Goal: Obtain resource: Obtain resource

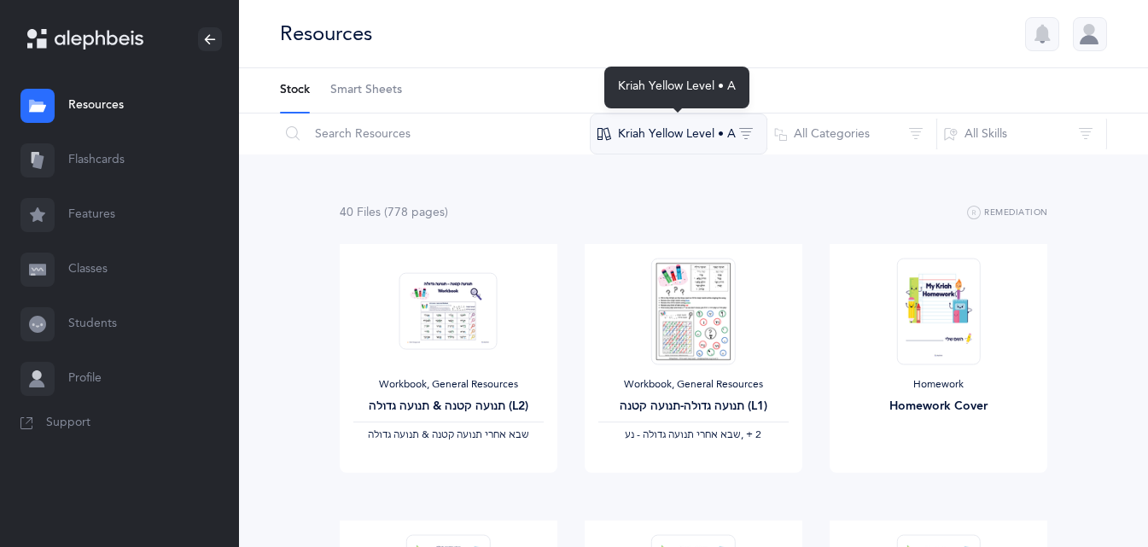
click at [644, 134] on button "Kriah Yellow Level • A" at bounding box center [679, 134] width 178 height 41
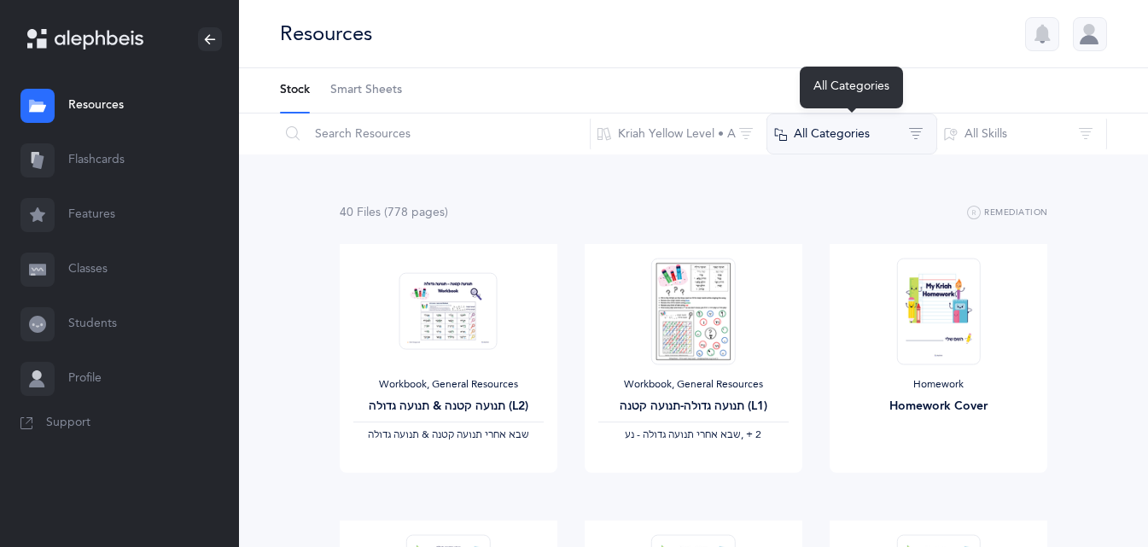
click at [890, 152] on button "All Categories" at bounding box center [851, 134] width 171 height 41
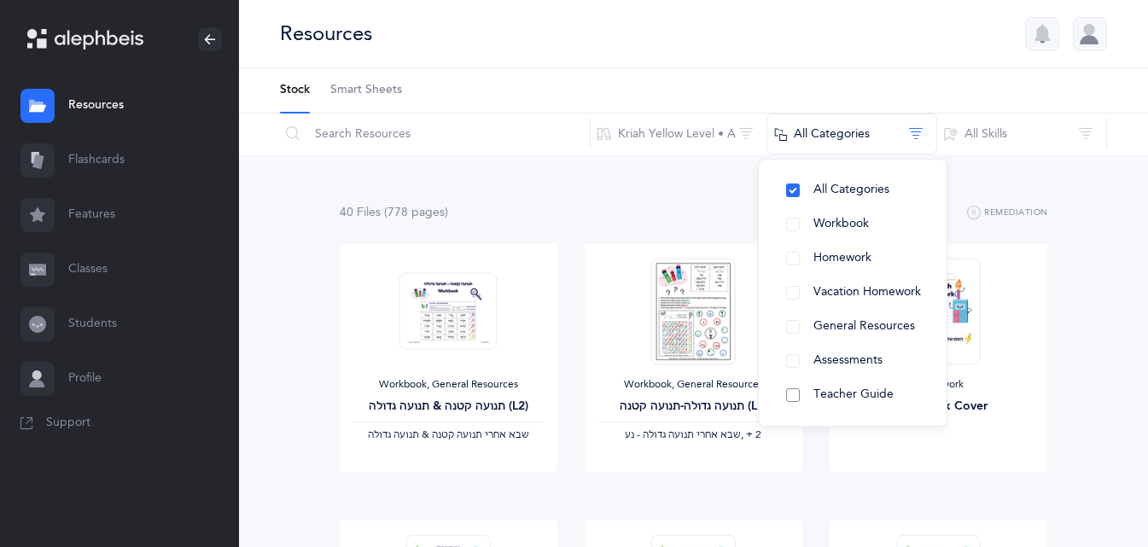
click at [847, 386] on button "Teacher Guide" at bounding box center [852, 395] width 160 height 34
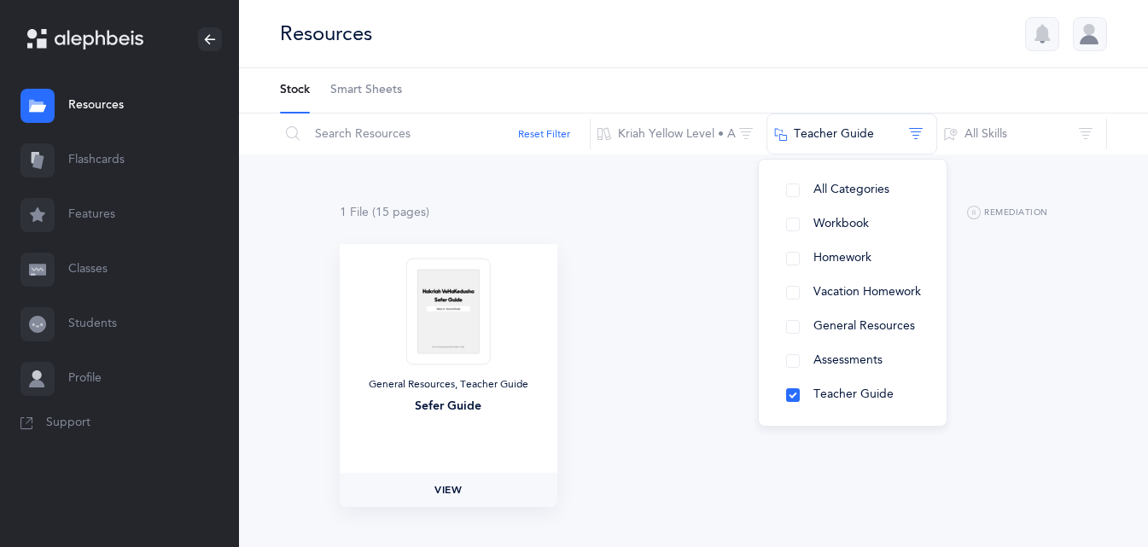
click at [452, 489] on span "View" at bounding box center [447, 489] width 27 height 15
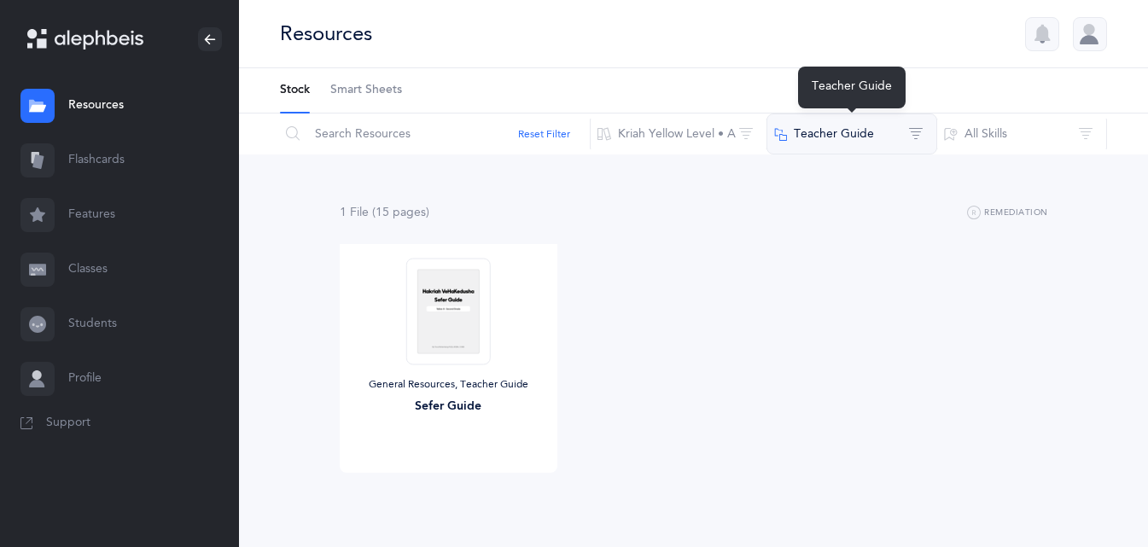
click at [856, 121] on button "Teacher Guide" at bounding box center [851, 134] width 171 height 41
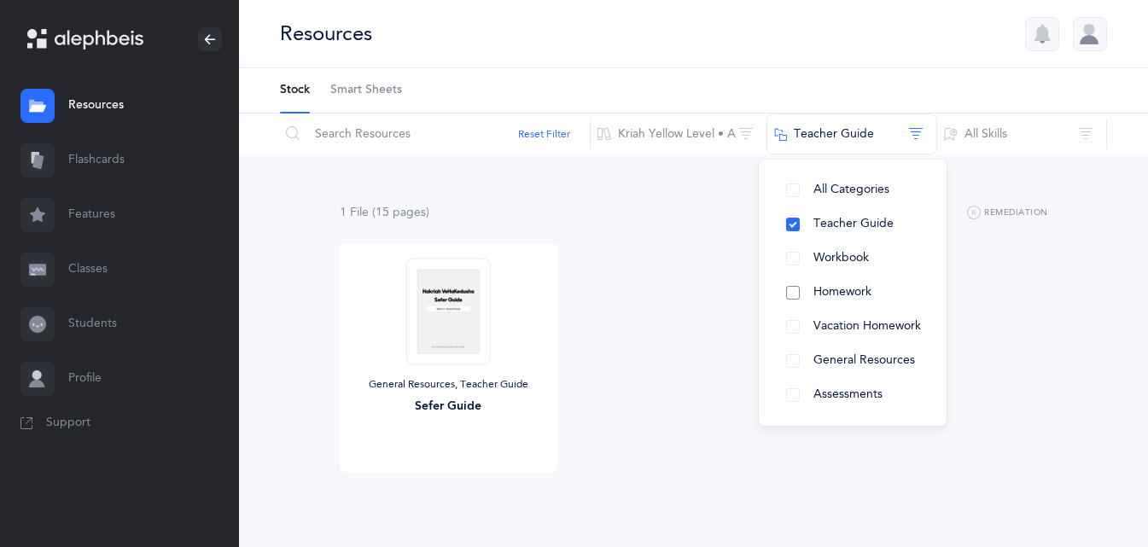
click at [856, 294] on span "Homework" at bounding box center [842, 292] width 58 height 14
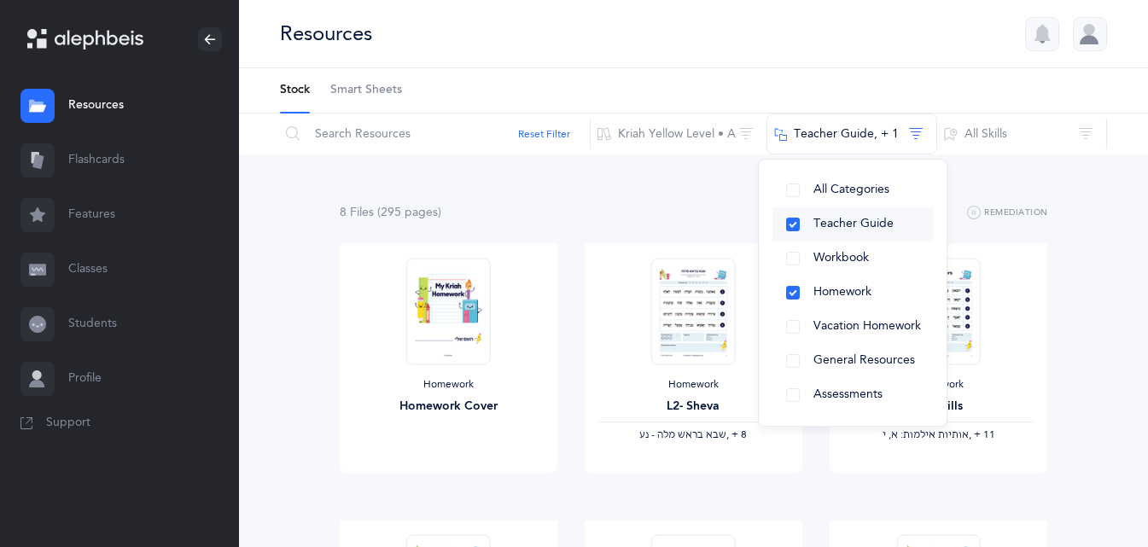
click at [827, 218] on span "Teacher Guide" at bounding box center [853, 224] width 80 height 14
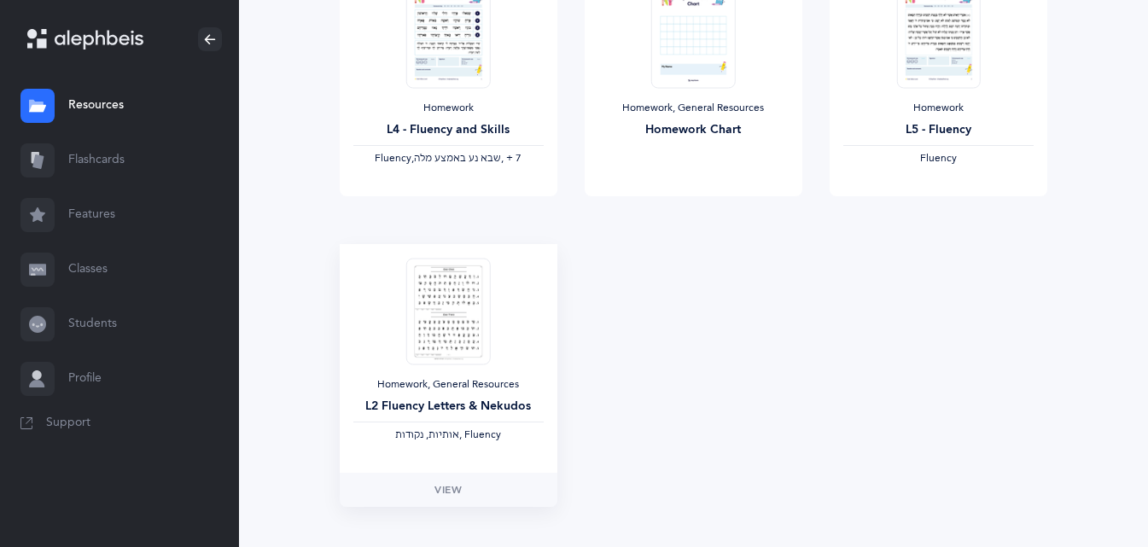
scroll to position [595, 0]
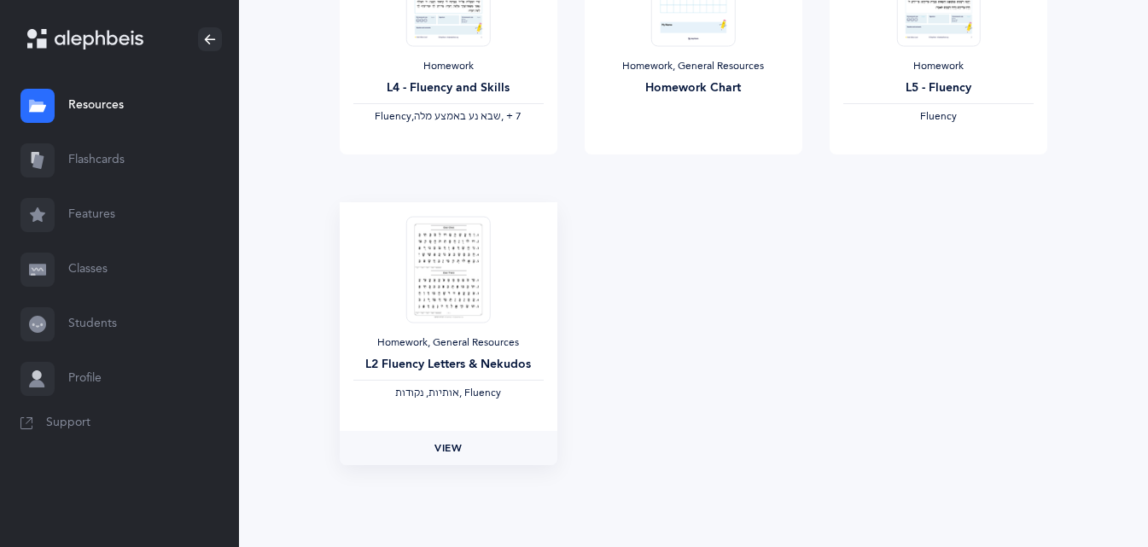
click at [445, 455] on span "View" at bounding box center [447, 447] width 27 height 15
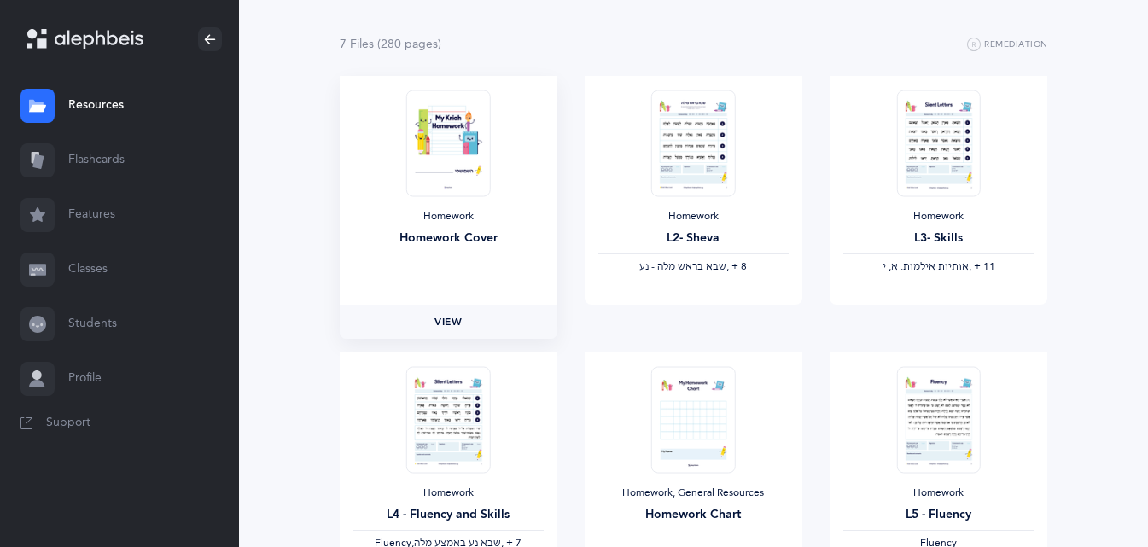
click at [463, 319] on link "View" at bounding box center [449, 322] width 218 height 34
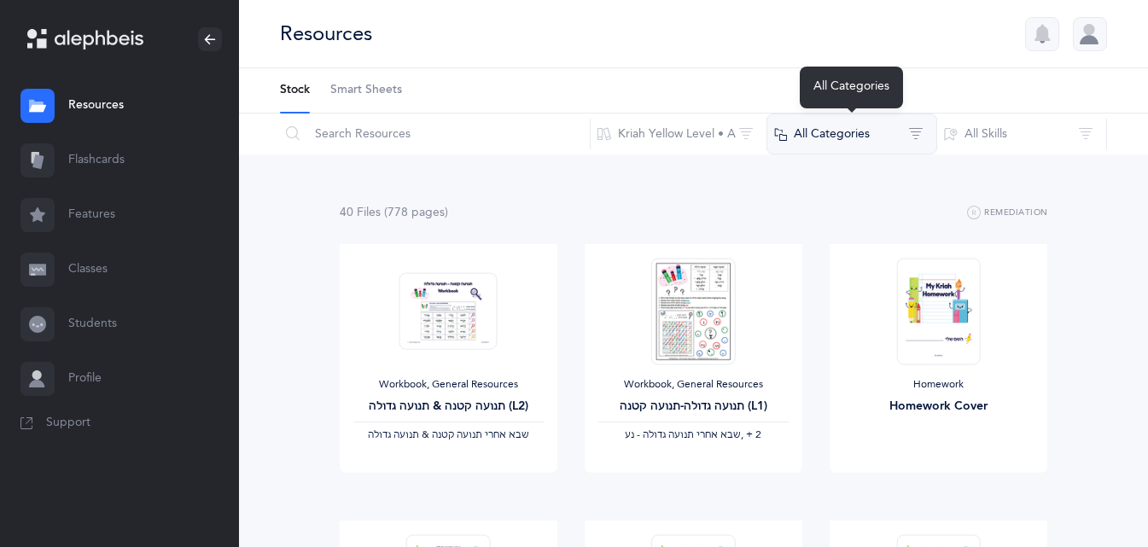
click at [819, 135] on button "All Categories" at bounding box center [851, 134] width 171 height 41
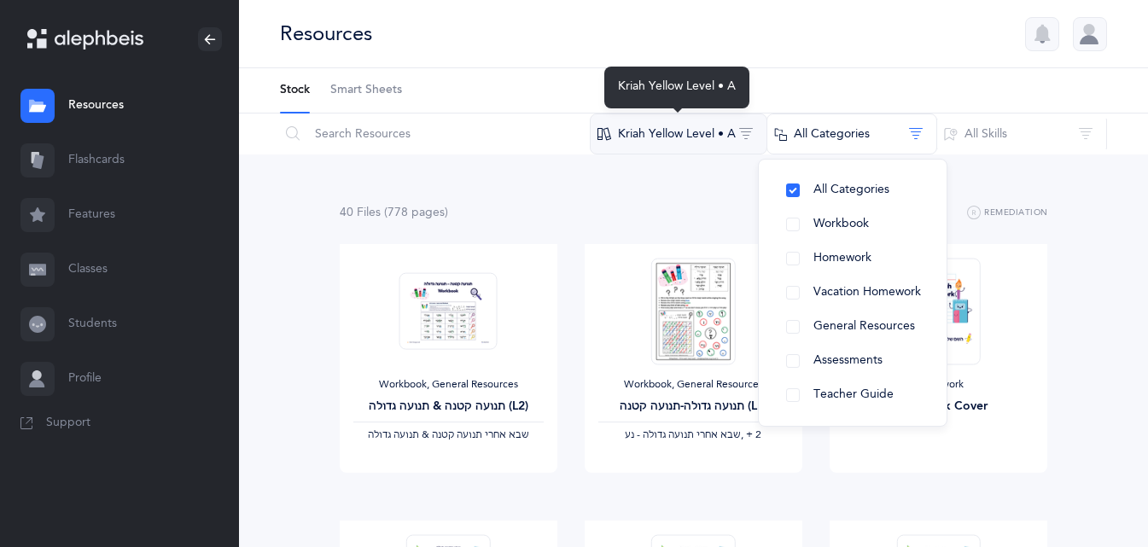
click at [678, 141] on button "Kriah Yellow Level • A" at bounding box center [679, 134] width 178 height 41
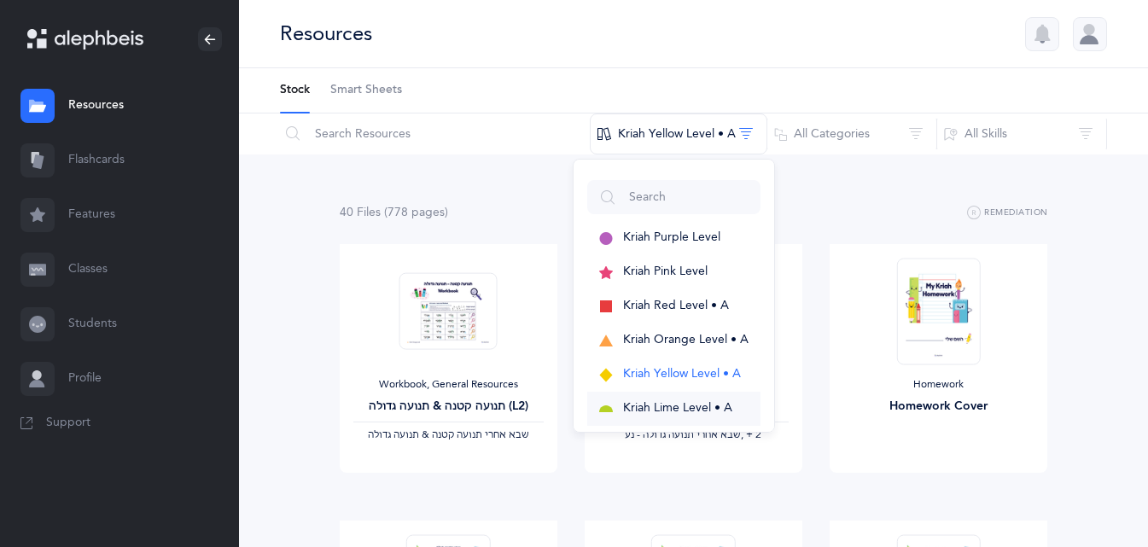
click at [672, 406] on span "Kriah Lime Level • A" at bounding box center [677, 408] width 109 height 14
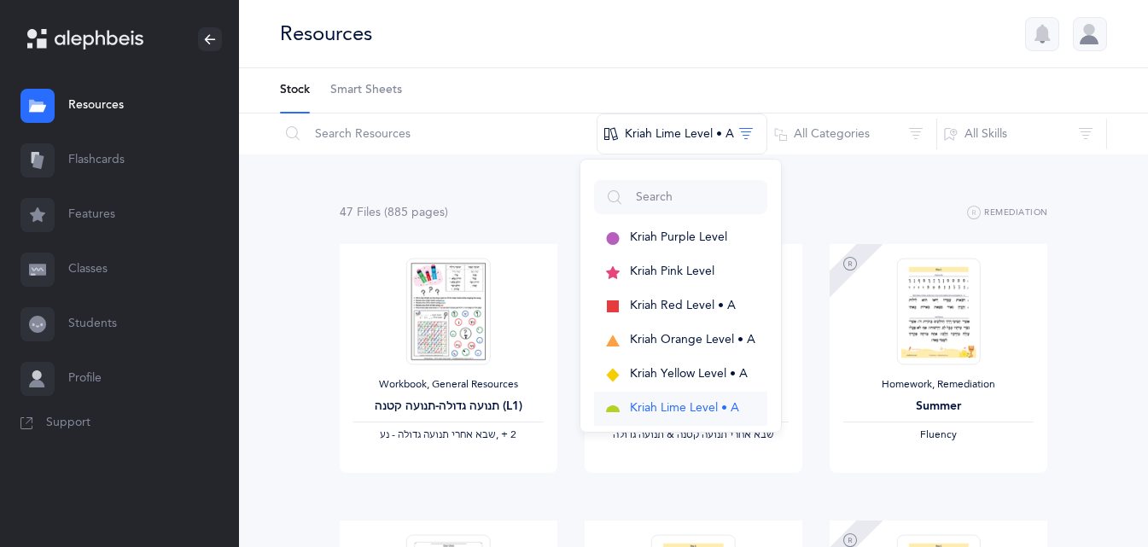
click at [669, 398] on button "Kriah Lime Level • A" at bounding box center [680, 409] width 173 height 34
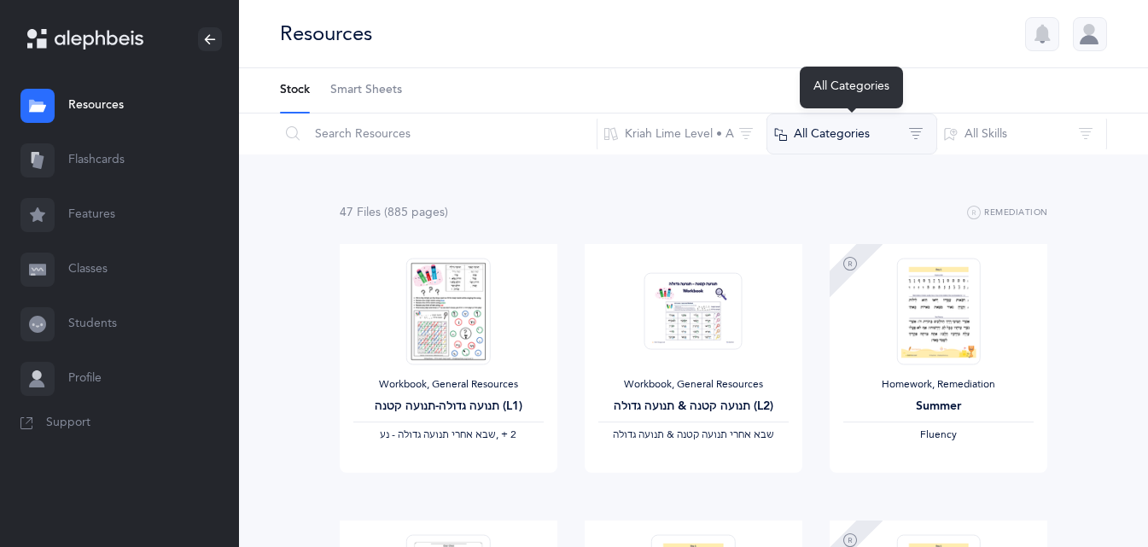
click at [815, 145] on button "All Categories" at bounding box center [851, 134] width 171 height 41
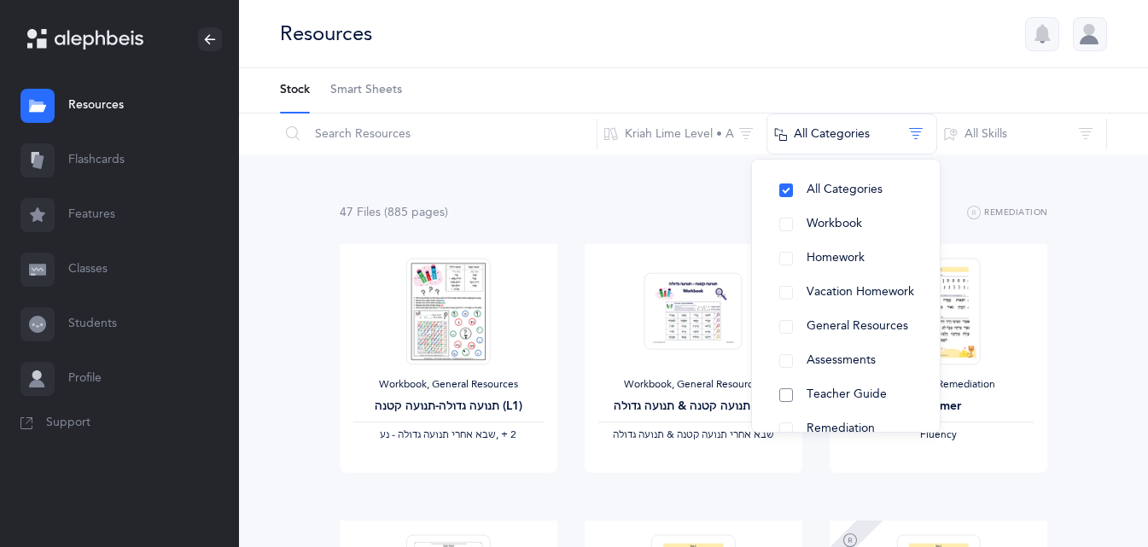
click at [861, 398] on span "Teacher Guide" at bounding box center [846, 394] width 80 height 14
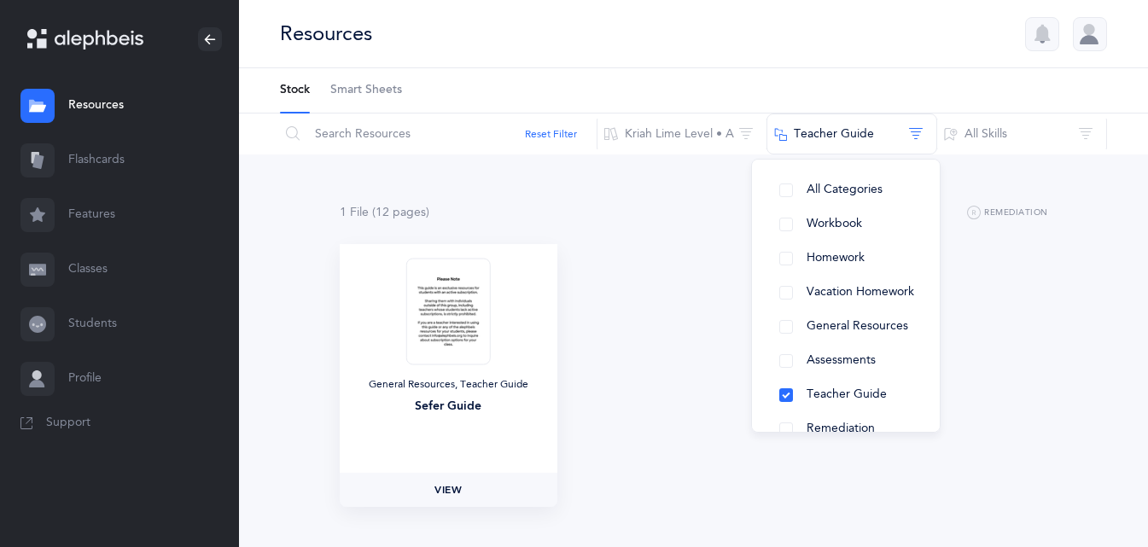
click at [449, 486] on span "View" at bounding box center [447, 489] width 27 height 15
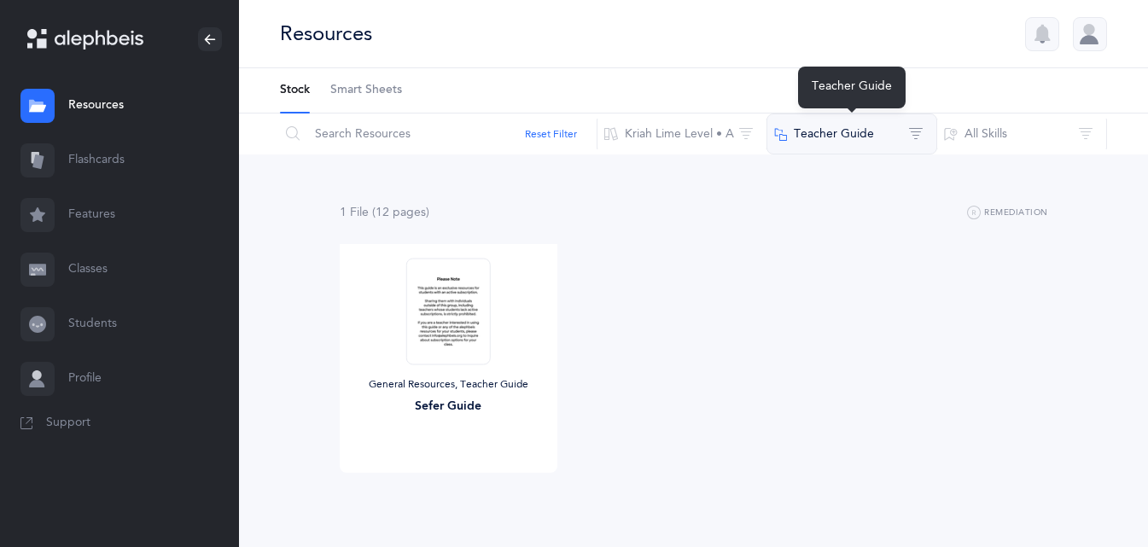
click at [848, 127] on button "Teacher Guide" at bounding box center [851, 134] width 171 height 41
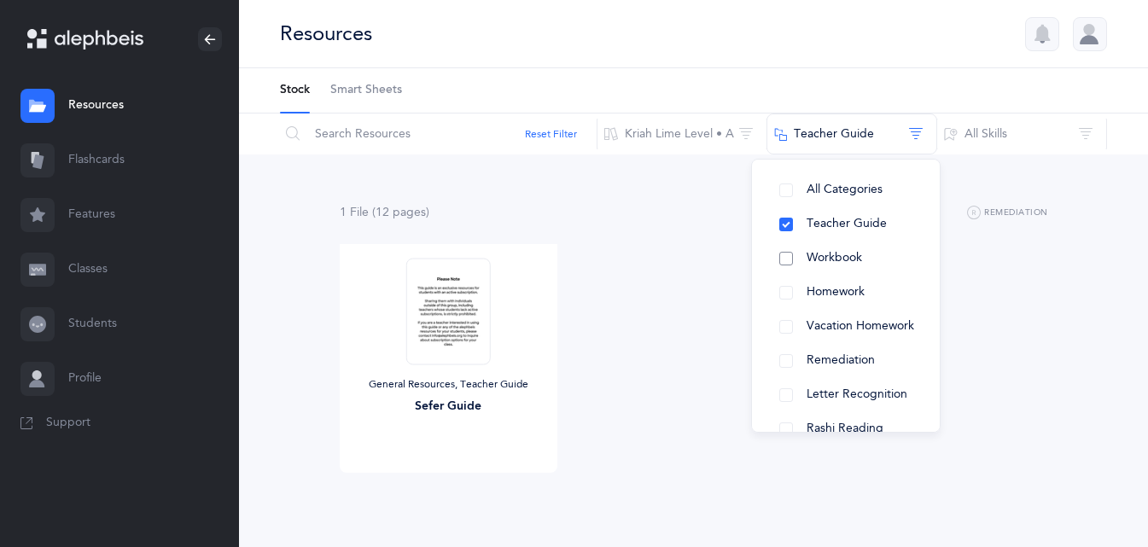
click at [841, 254] on span "Workbook" at bounding box center [833, 258] width 55 height 14
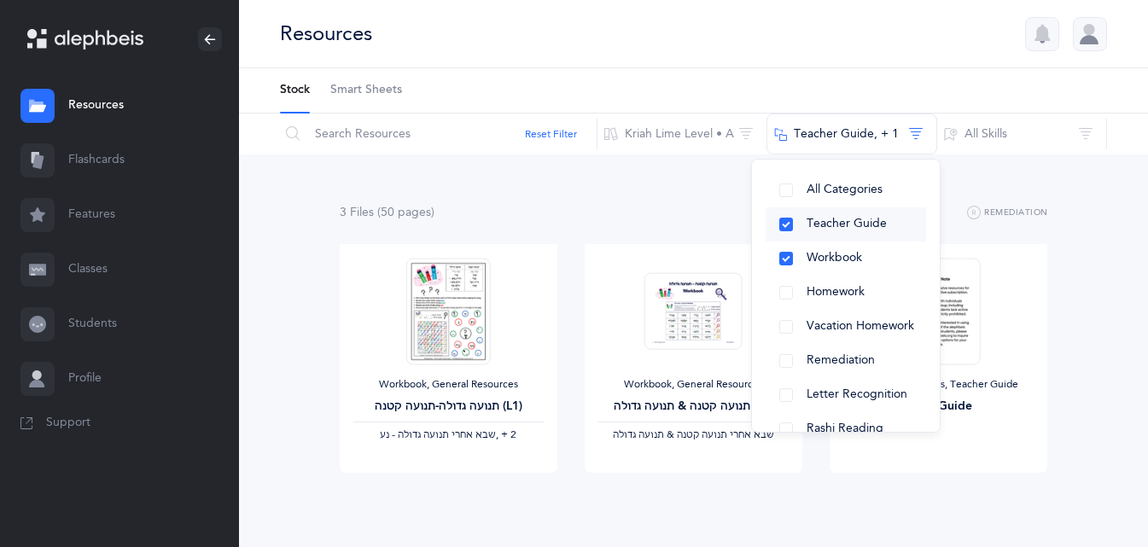
click at [900, 231] on button "Teacher Guide" at bounding box center [845, 224] width 160 height 34
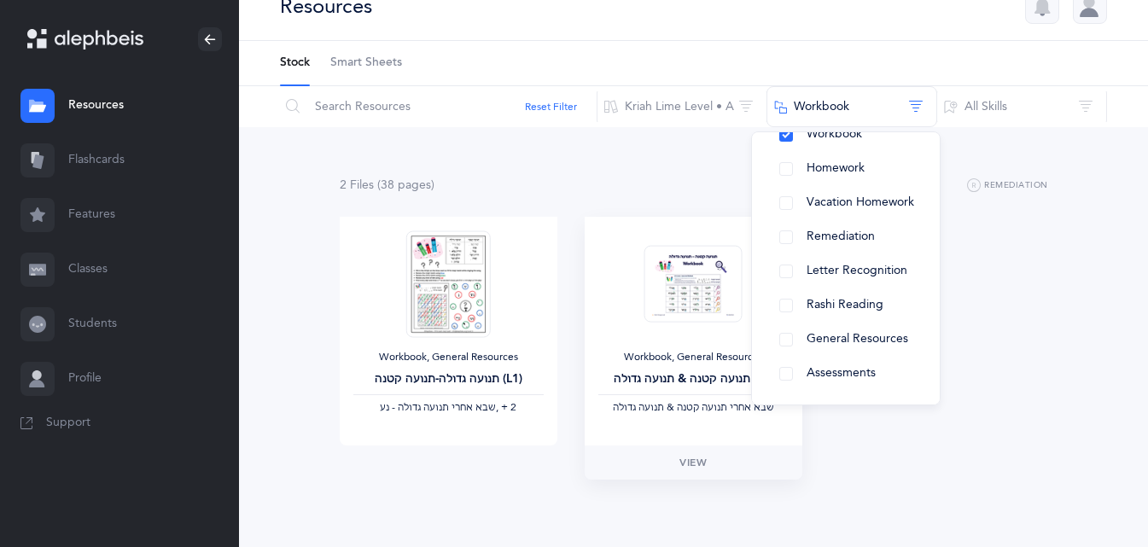
scroll to position [42, 0]
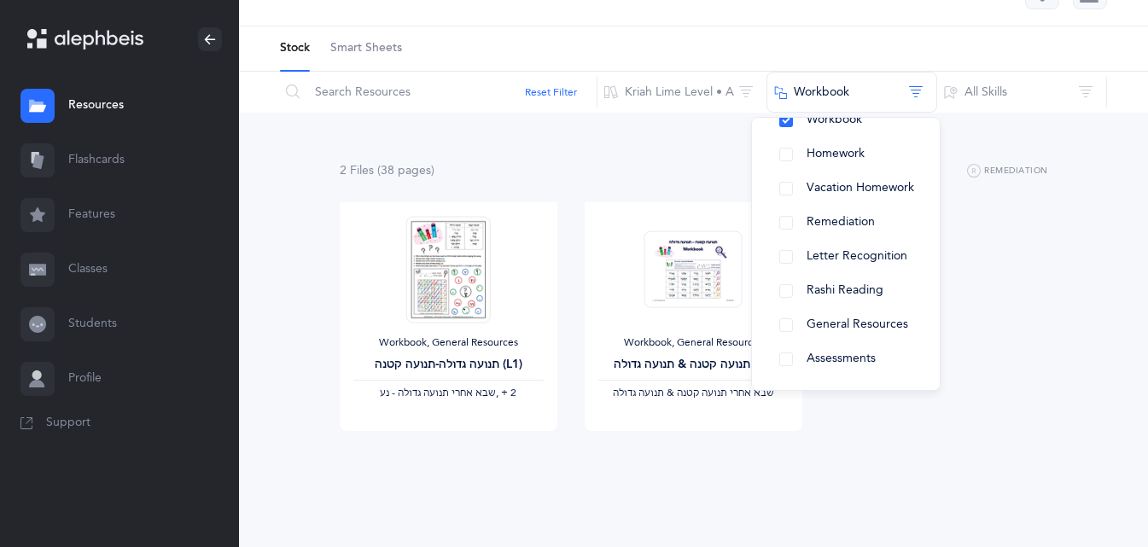
click at [1090, 257] on div "2 File s (38 page s ) Remediation Workbook, General Resources תנועה גדולה-תנועה…" at bounding box center [693, 330] width 909 height 434
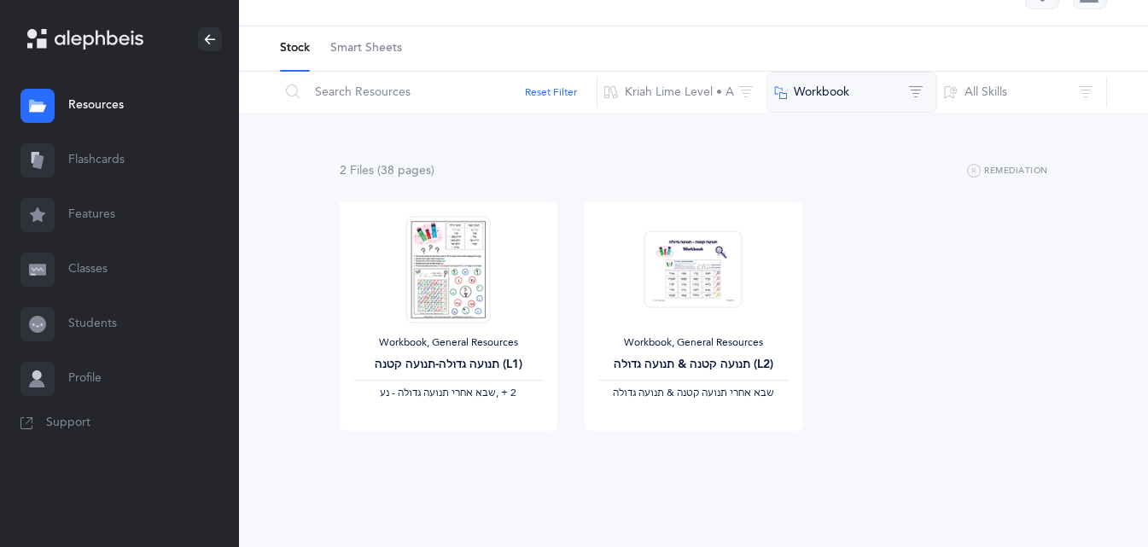
click at [852, 85] on button "Workbook" at bounding box center [851, 92] width 171 height 41
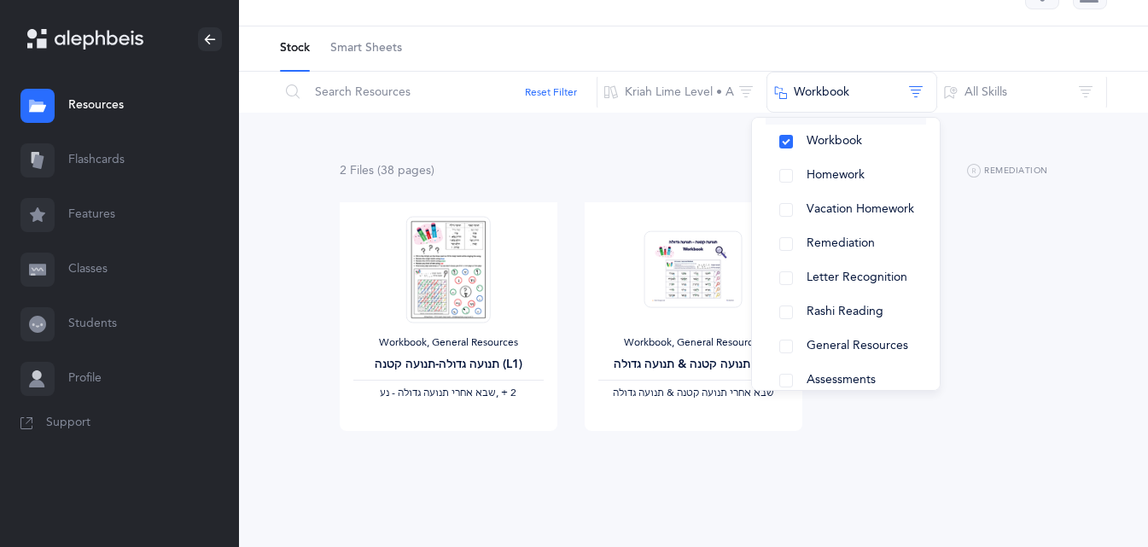
scroll to position [11, 0]
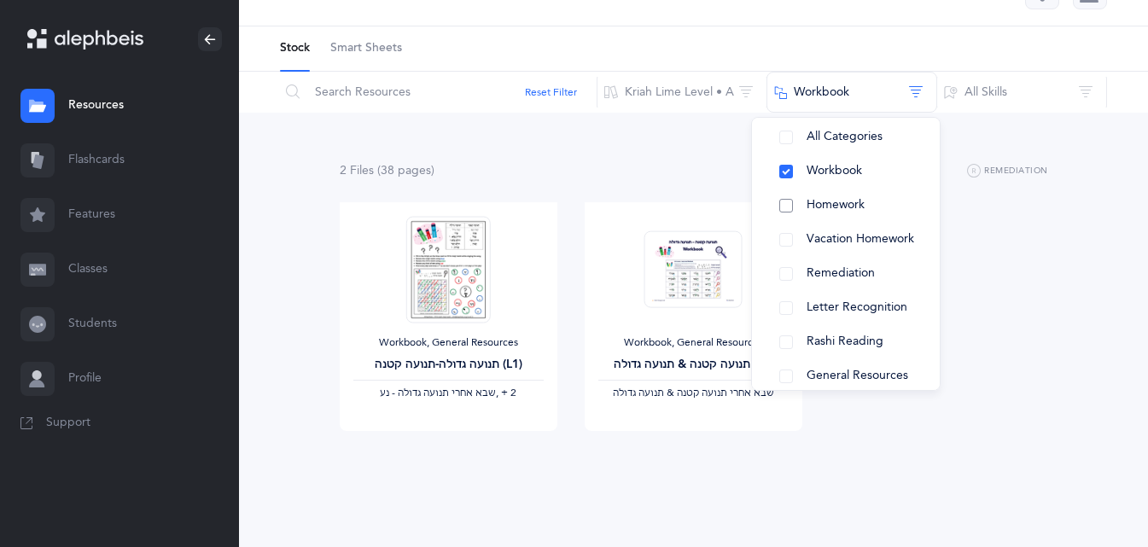
click at [839, 205] on span "Homework" at bounding box center [835, 205] width 58 height 14
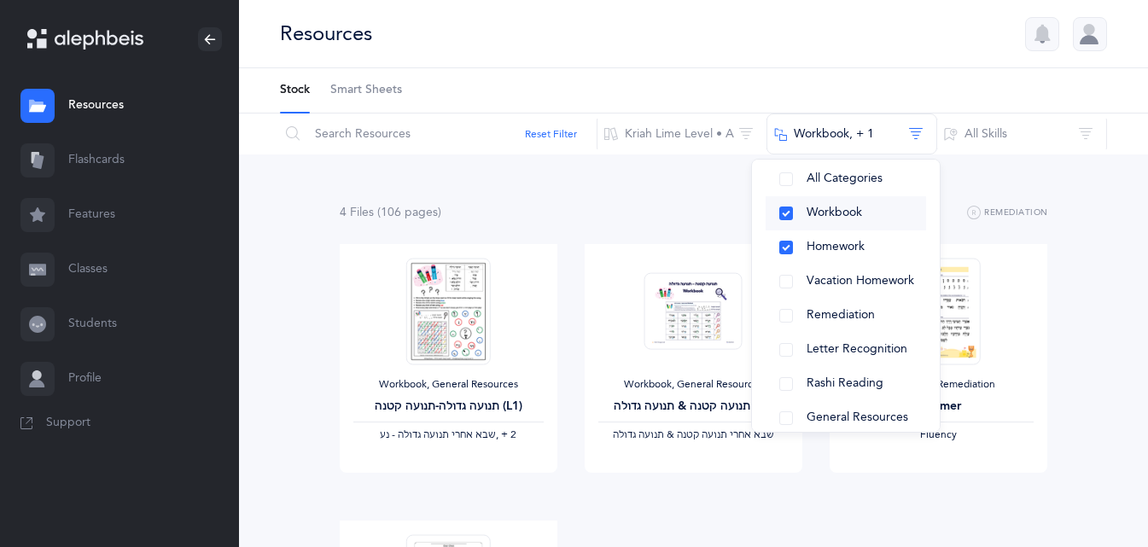
click at [841, 218] on span "Workbook" at bounding box center [833, 213] width 55 height 14
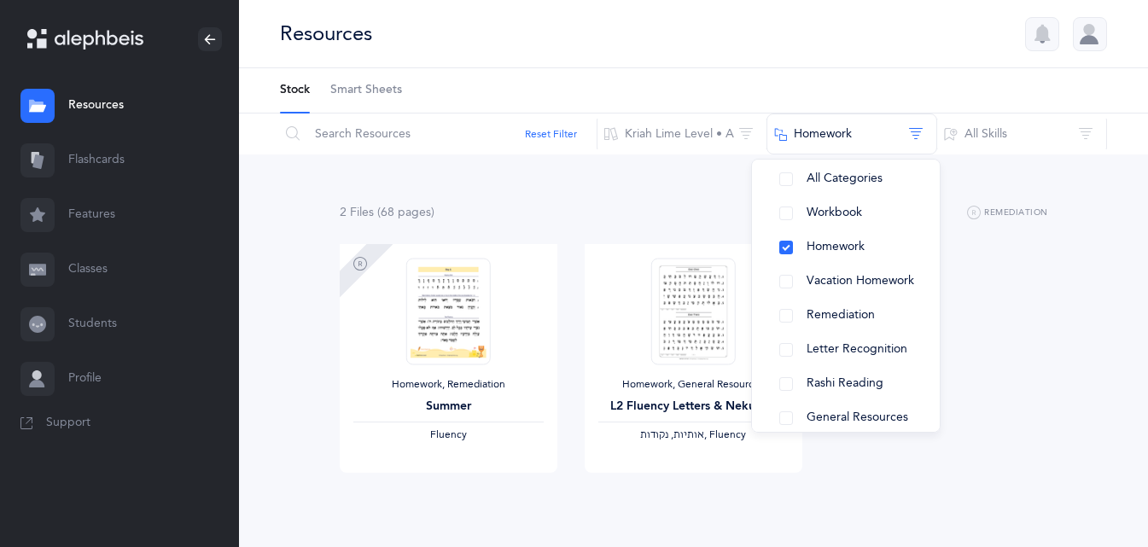
scroll to position [42, 0]
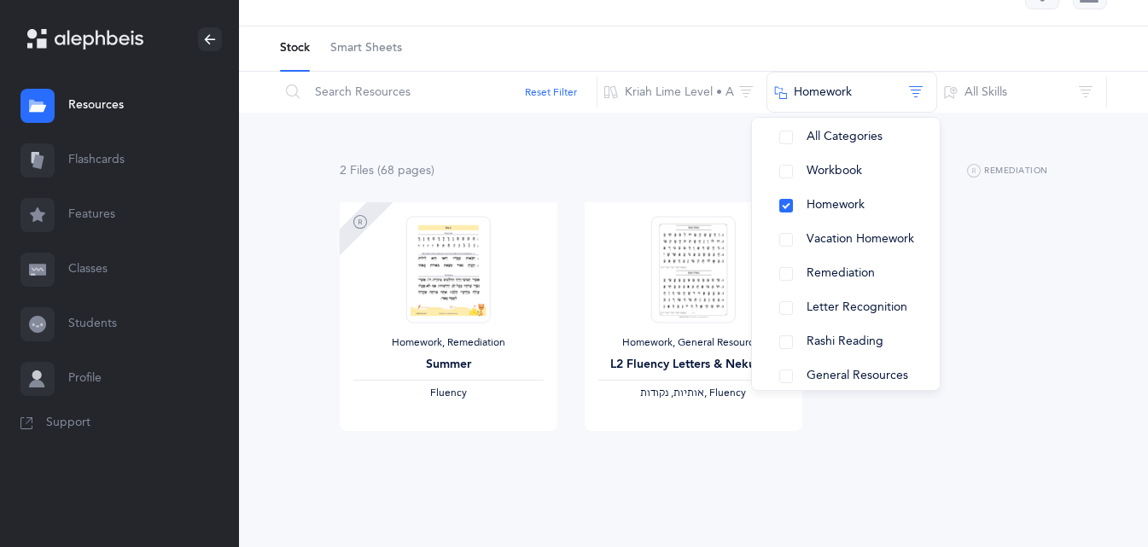
click at [1089, 282] on div "2 File s (68 page s ) Remediation Homework, Remediation Summer Fluency View Hom…" at bounding box center [693, 330] width 909 height 434
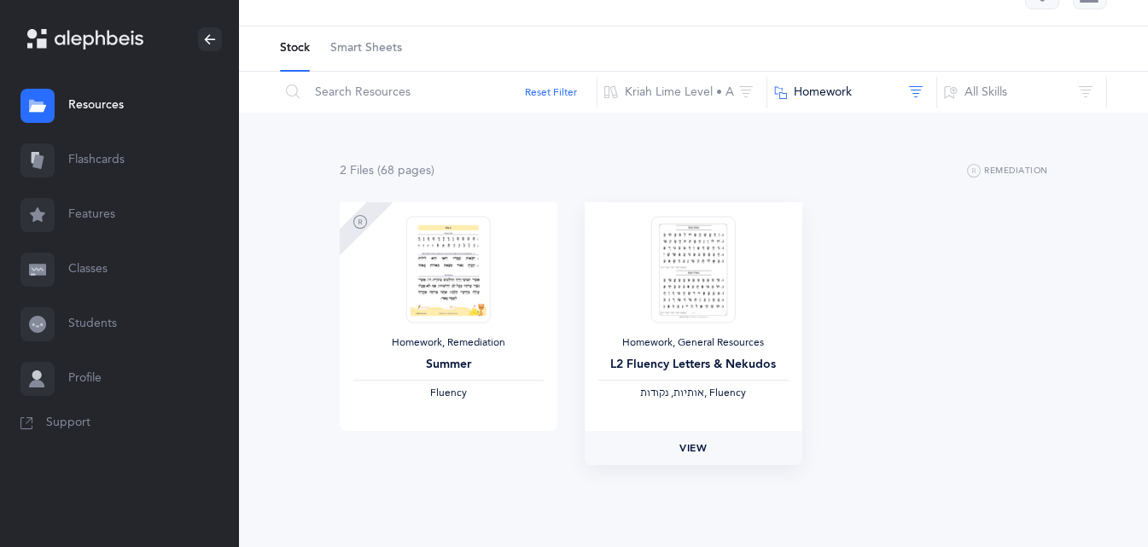
click at [689, 448] on span "View" at bounding box center [692, 447] width 27 height 15
